Goal: Information Seeking & Learning: Find specific fact

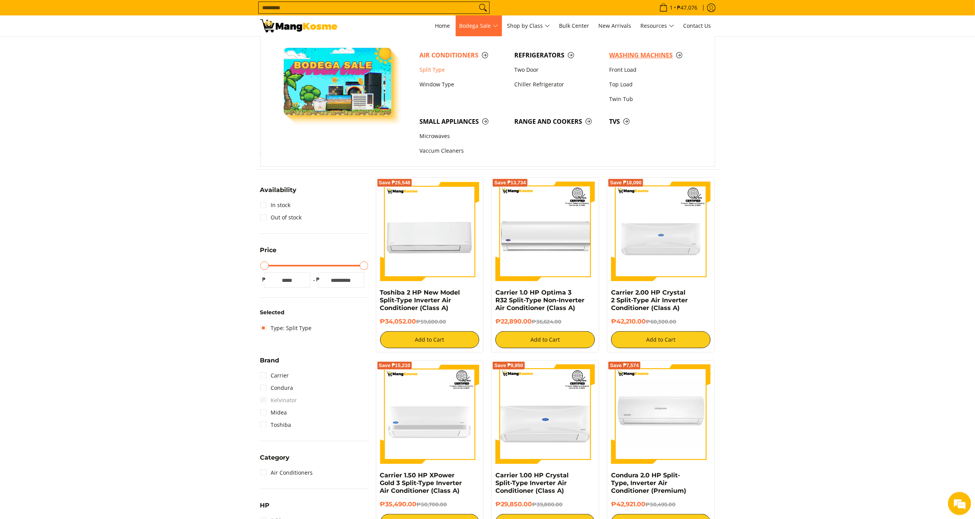
click at [622, 54] on span "Washing Machines" at bounding box center [652, 55] width 87 height 10
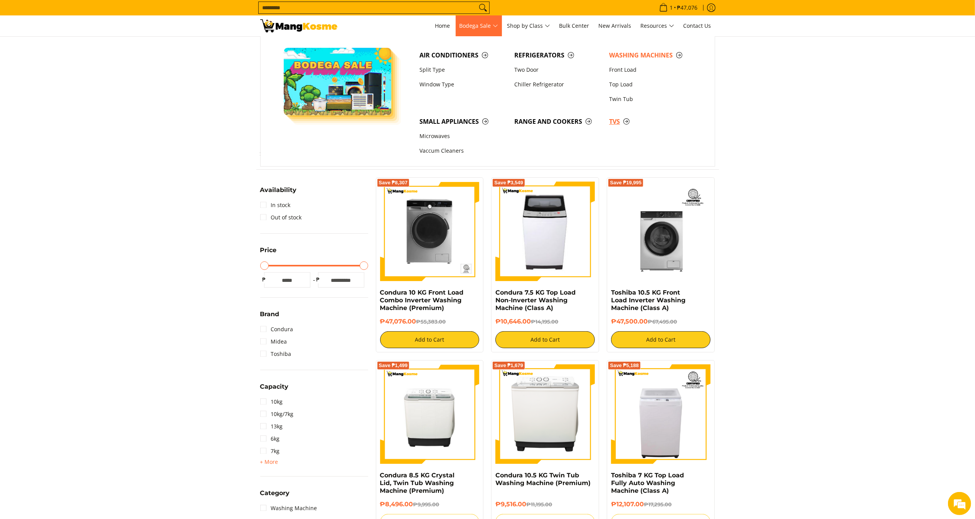
click at [623, 123] on span "TVs" at bounding box center [652, 122] width 87 height 10
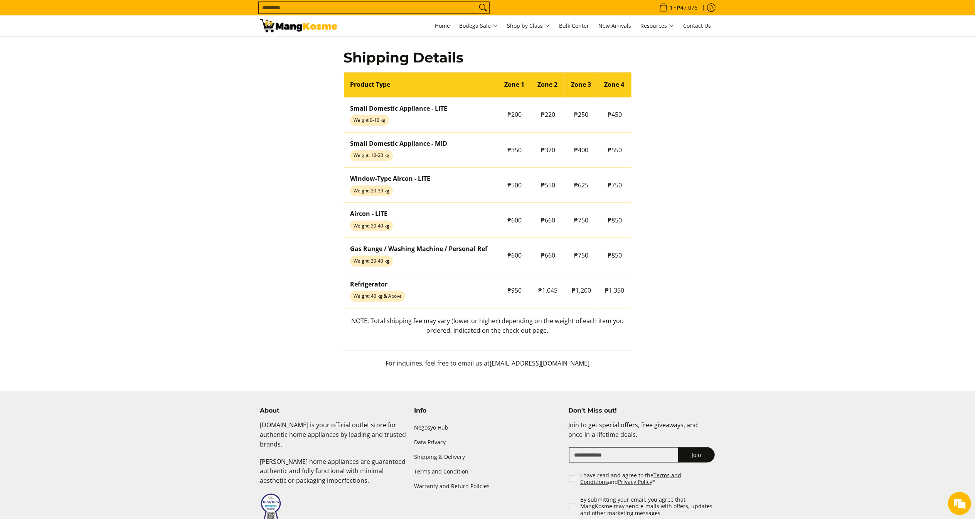
scroll to position [639, 0]
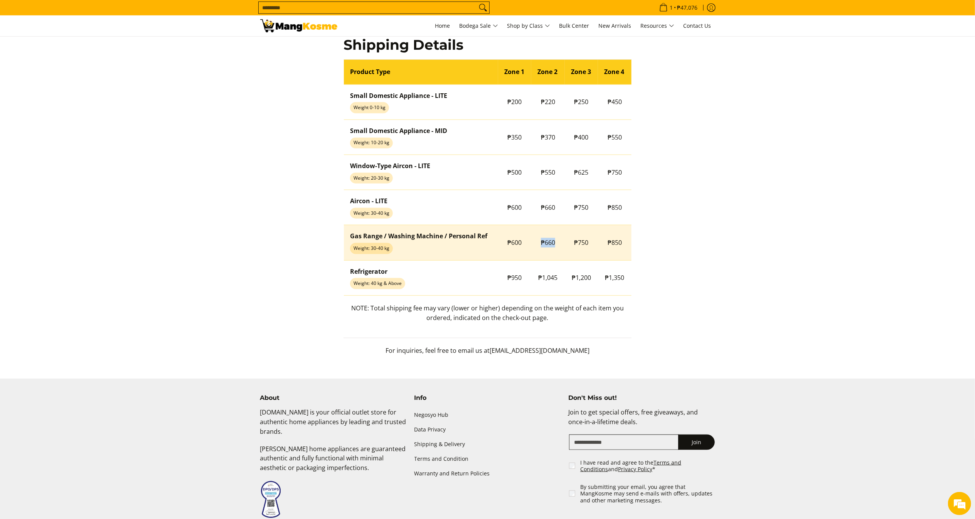
drag, startPoint x: 540, startPoint y: 245, endPoint x: 563, endPoint y: 249, distance: 23.6
click at [563, 249] on td "₱660" at bounding box center [548, 242] width 34 height 35
copy span "₱660"
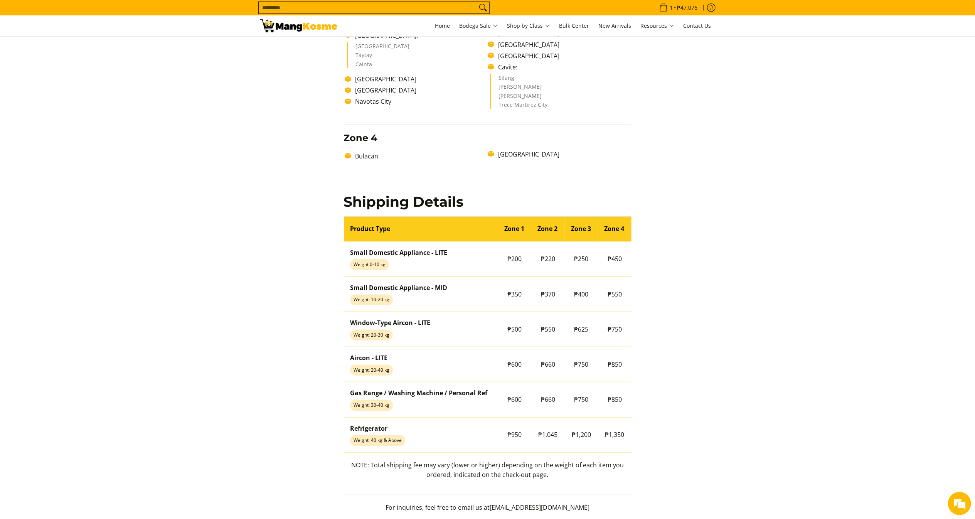
scroll to position [492, 0]
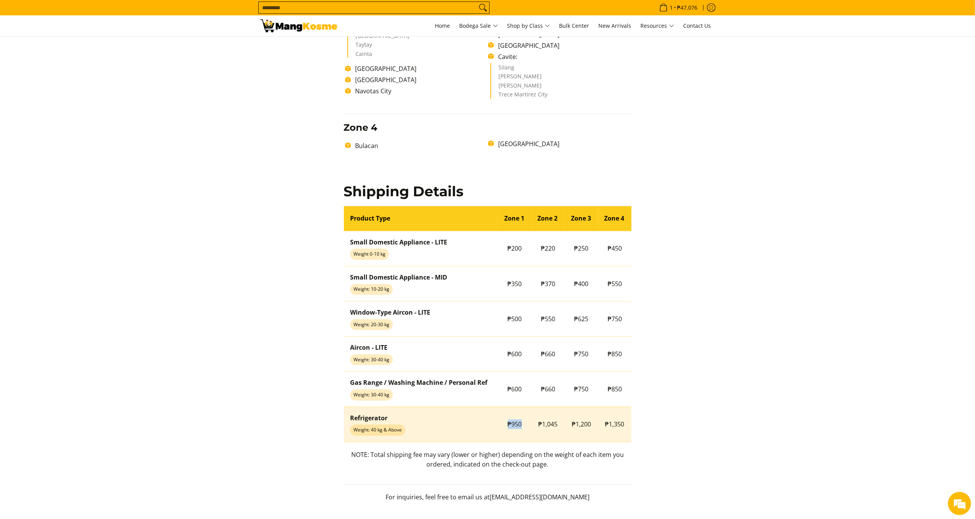
drag, startPoint x: 503, startPoint y: 427, endPoint x: 525, endPoint y: 426, distance: 21.6
click at [525, 426] on td "₱950" at bounding box center [515, 424] width 34 height 35
copy span "₱950"
drag, startPoint x: 537, startPoint y: 424, endPoint x: 558, endPoint y: 429, distance: 22.6
click at [558, 429] on td "₱1,045" at bounding box center [548, 424] width 34 height 35
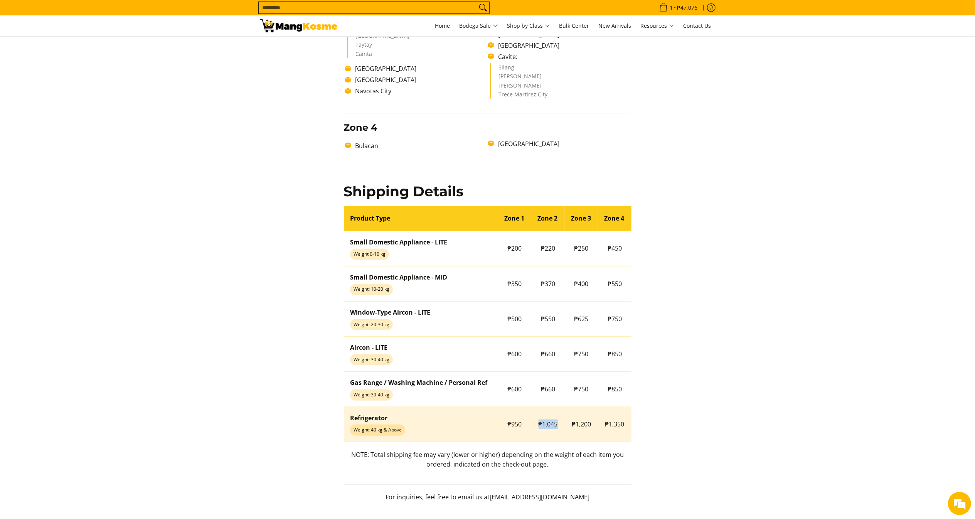
copy span "₱1,045"
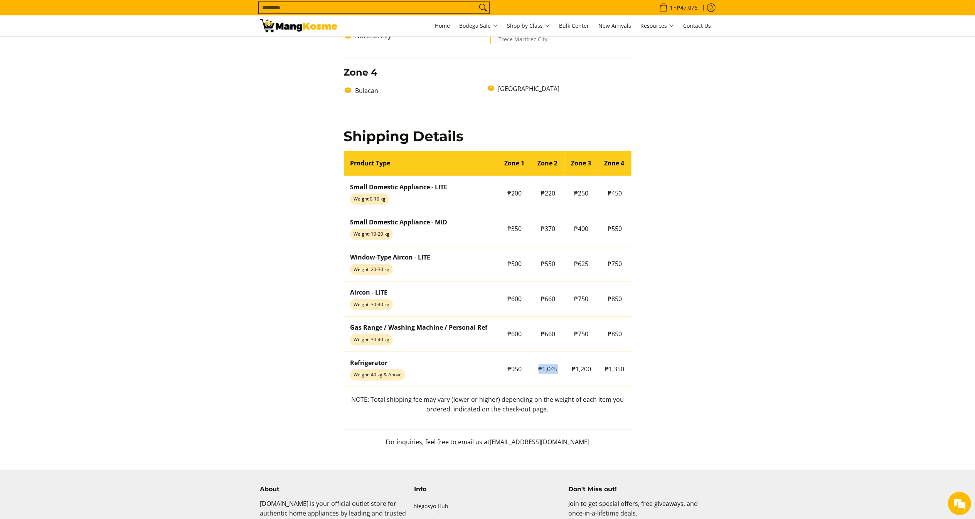
scroll to position [579, 0]
